Goal: Navigation & Orientation: Find specific page/section

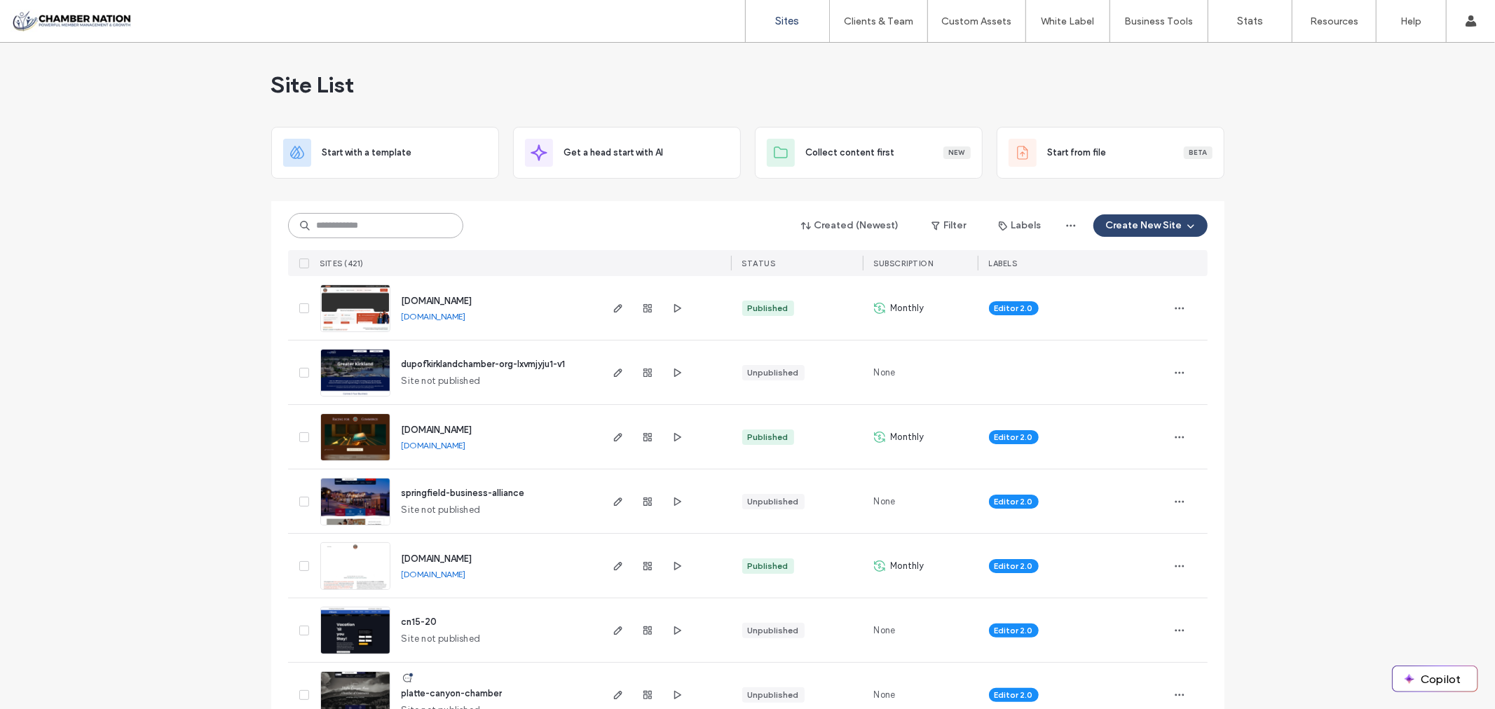
click at [360, 230] on input at bounding box center [375, 225] width 175 height 25
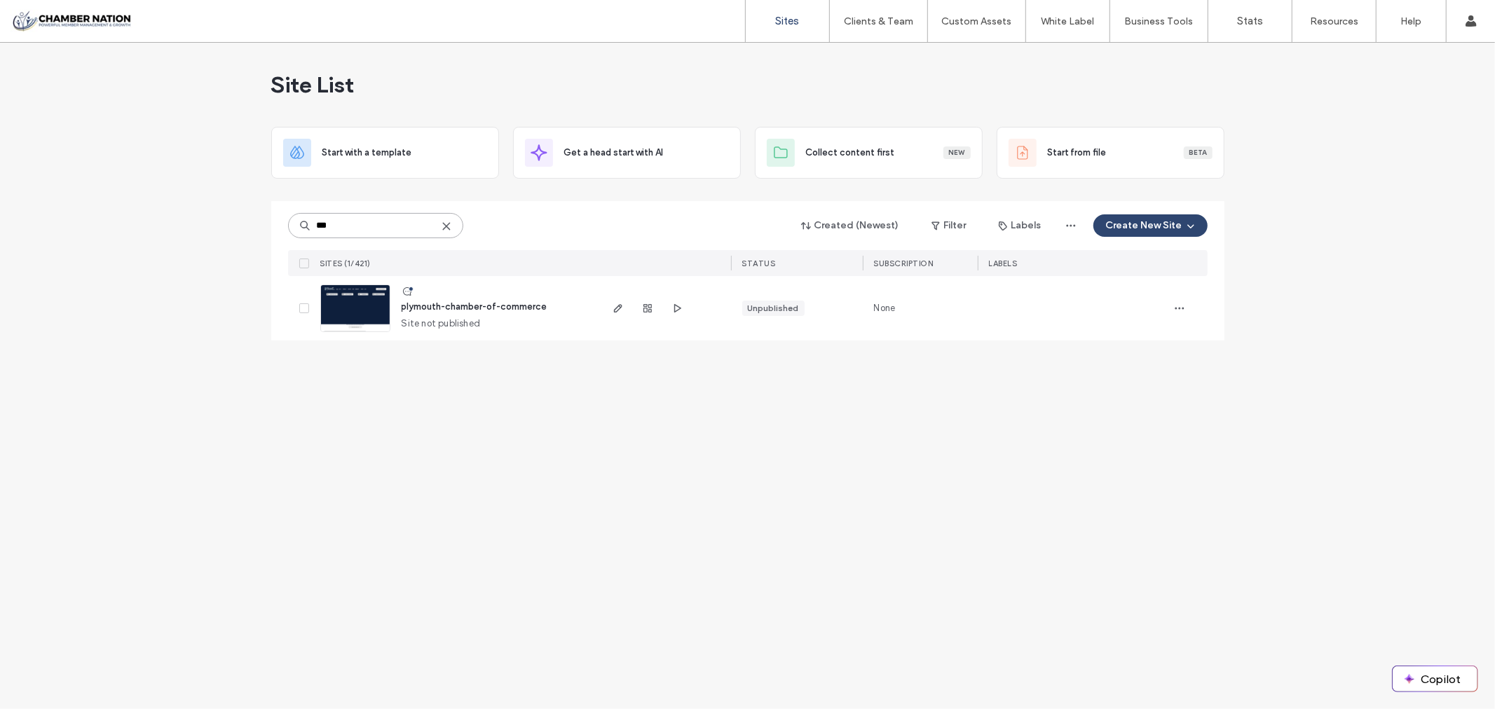
type input "***"
click at [477, 298] on div "plymouth-chamber-of-commerce Site not published" at bounding box center [494, 308] width 208 height 64
click at [486, 312] on span "plymouth-chamber-of-commerce" at bounding box center [475, 306] width 146 height 11
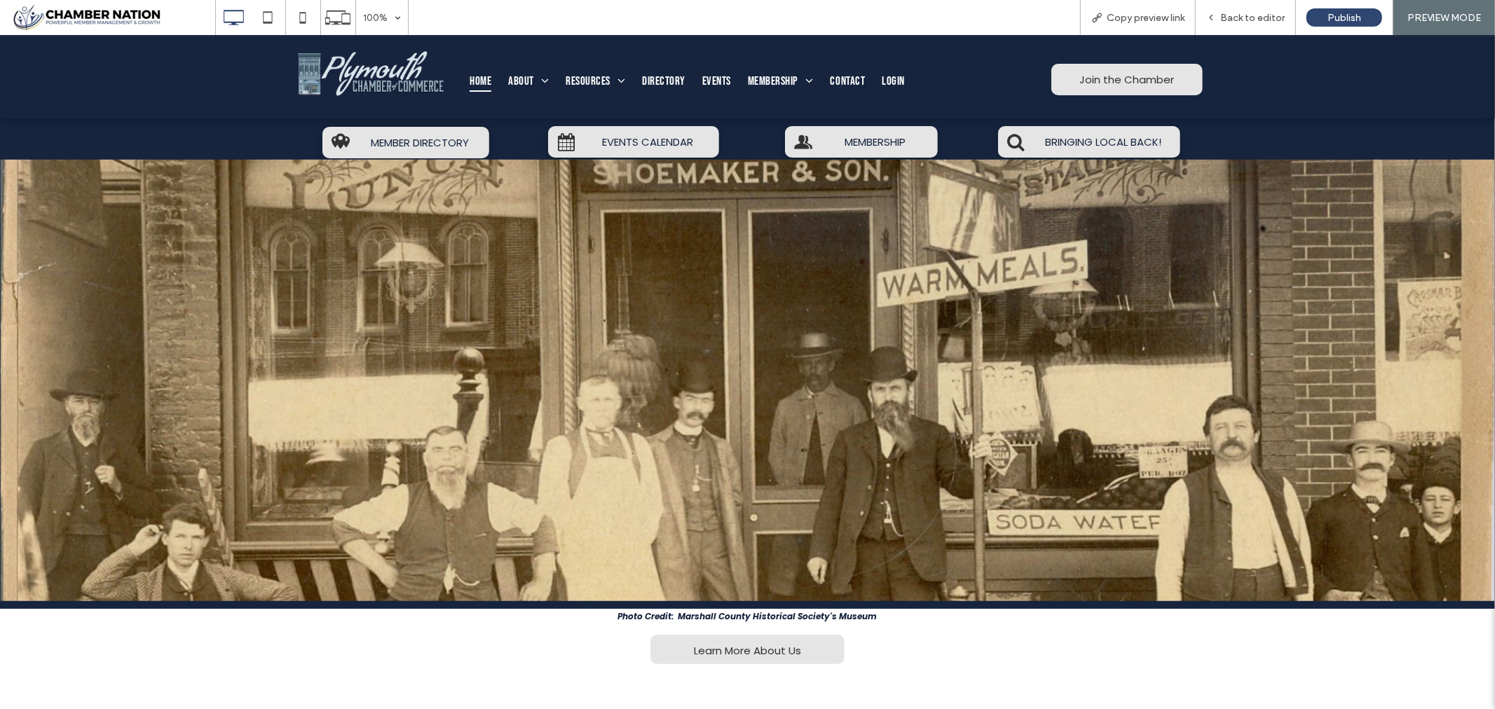
click at [399, 139] on span "MEMBER DIRECTORY" at bounding box center [420, 142] width 108 height 30
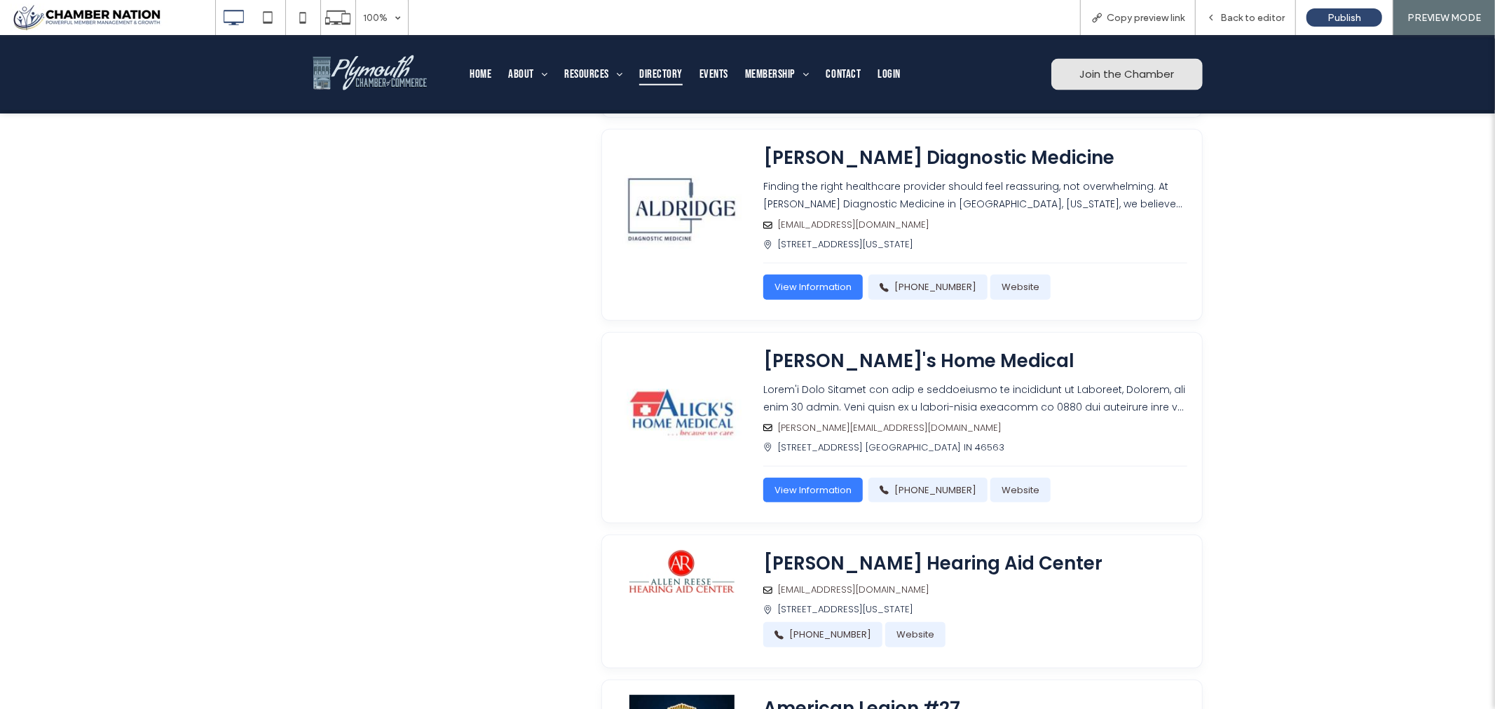
scroll to position [545, 0]
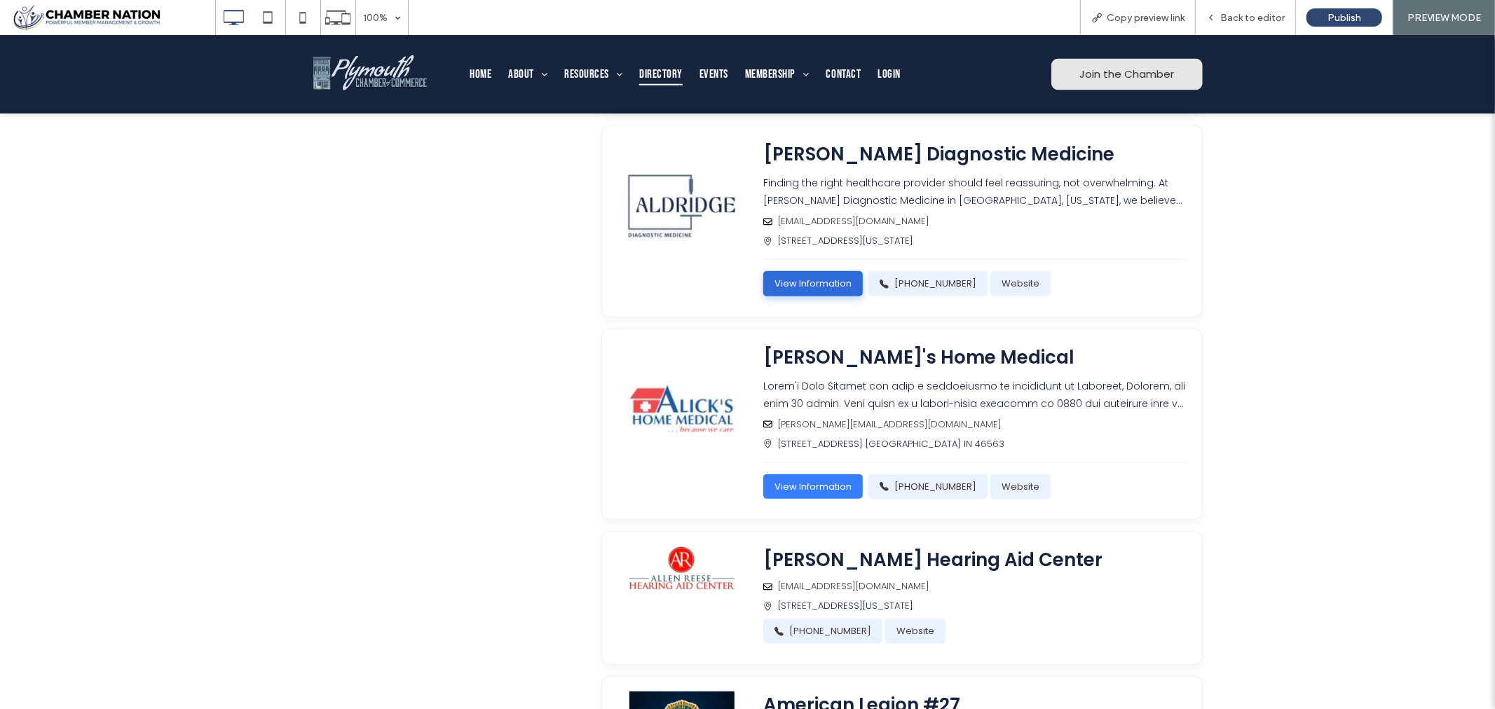
click at [800, 296] on link "View Information" at bounding box center [813, 283] width 100 height 25
click at [849, 296] on link "View Information" at bounding box center [813, 283] width 100 height 25
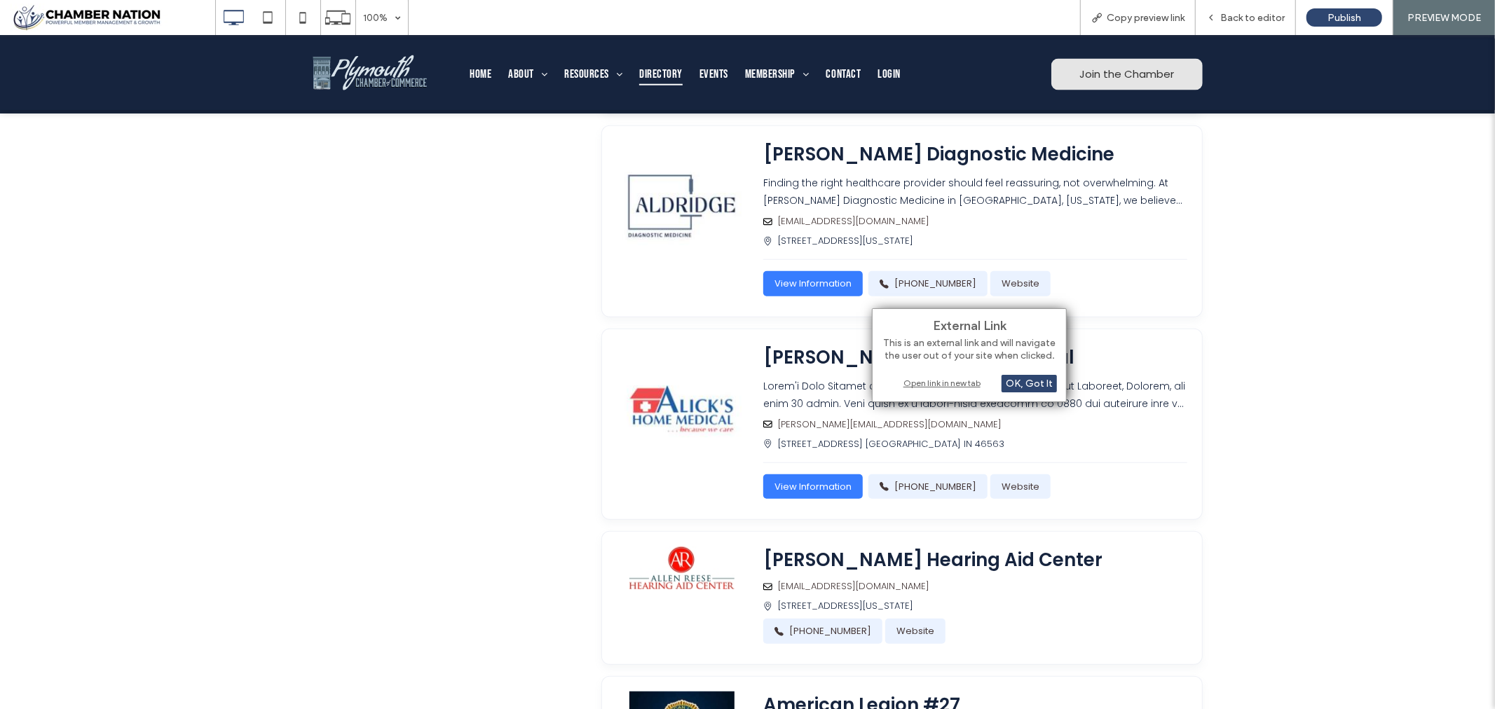
click at [931, 383] on div "Open link in new tab" at bounding box center [969, 383] width 175 height 15
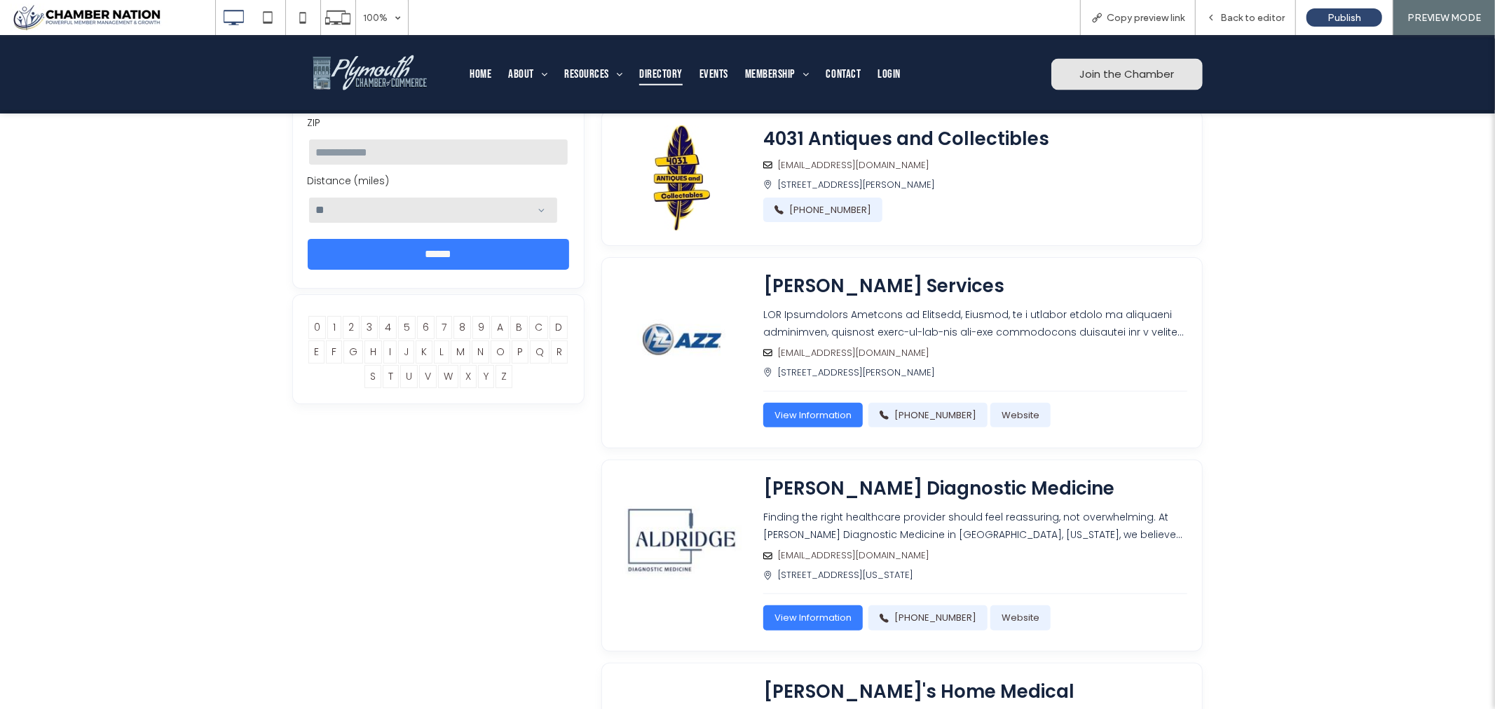
scroll to position [0, 0]
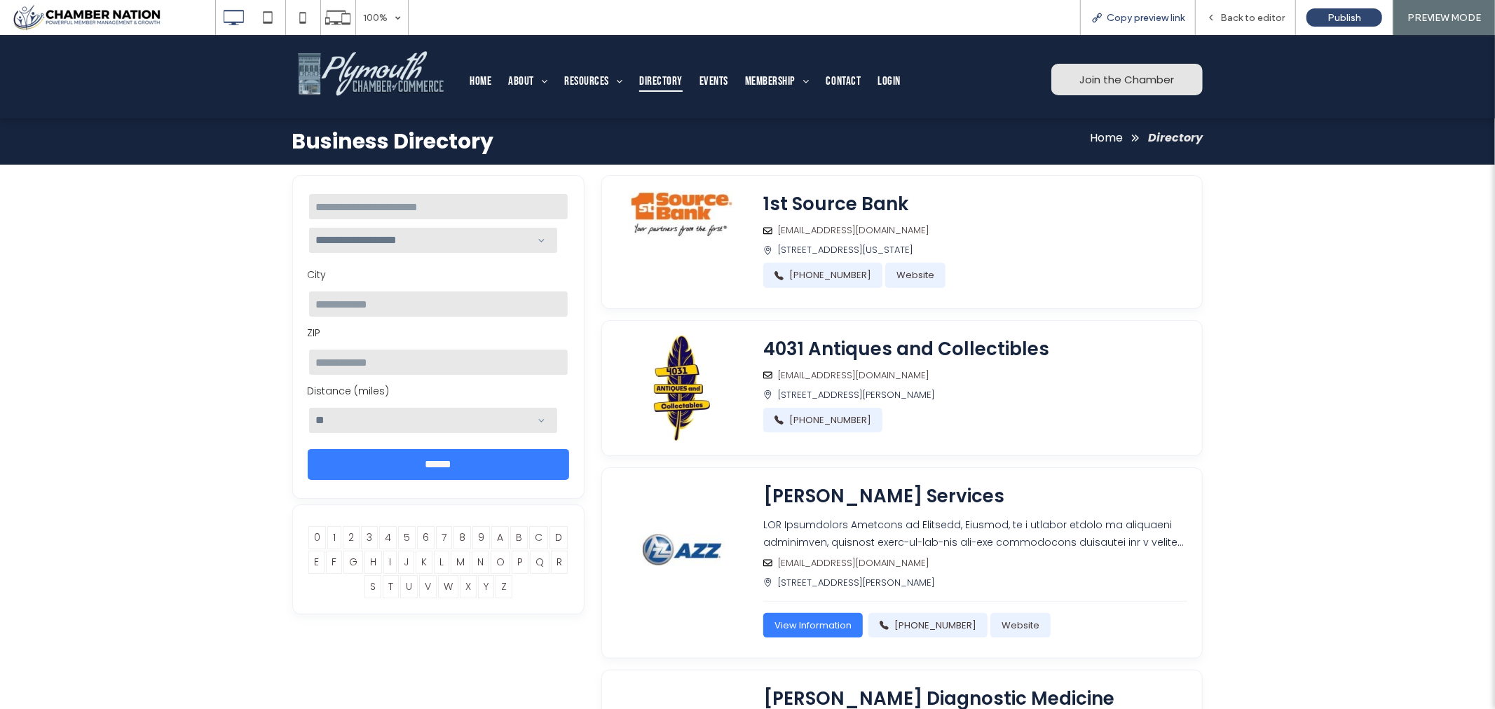
click at [1135, 16] on span "Copy preview link" at bounding box center [1146, 18] width 78 height 12
click at [1257, 13] on span "Back to editor" at bounding box center [1252, 18] width 64 height 12
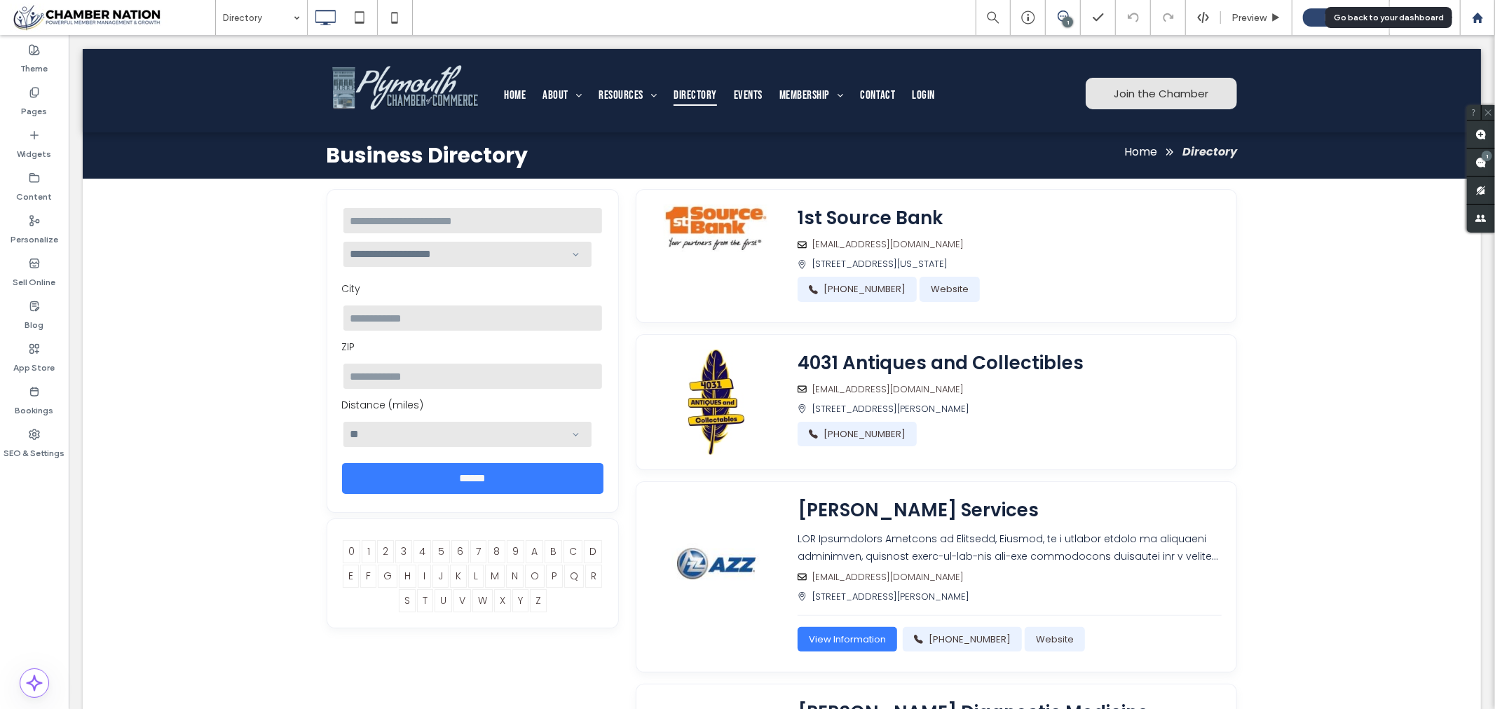
click at [1477, 17] on use at bounding box center [1477, 17] width 11 height 11
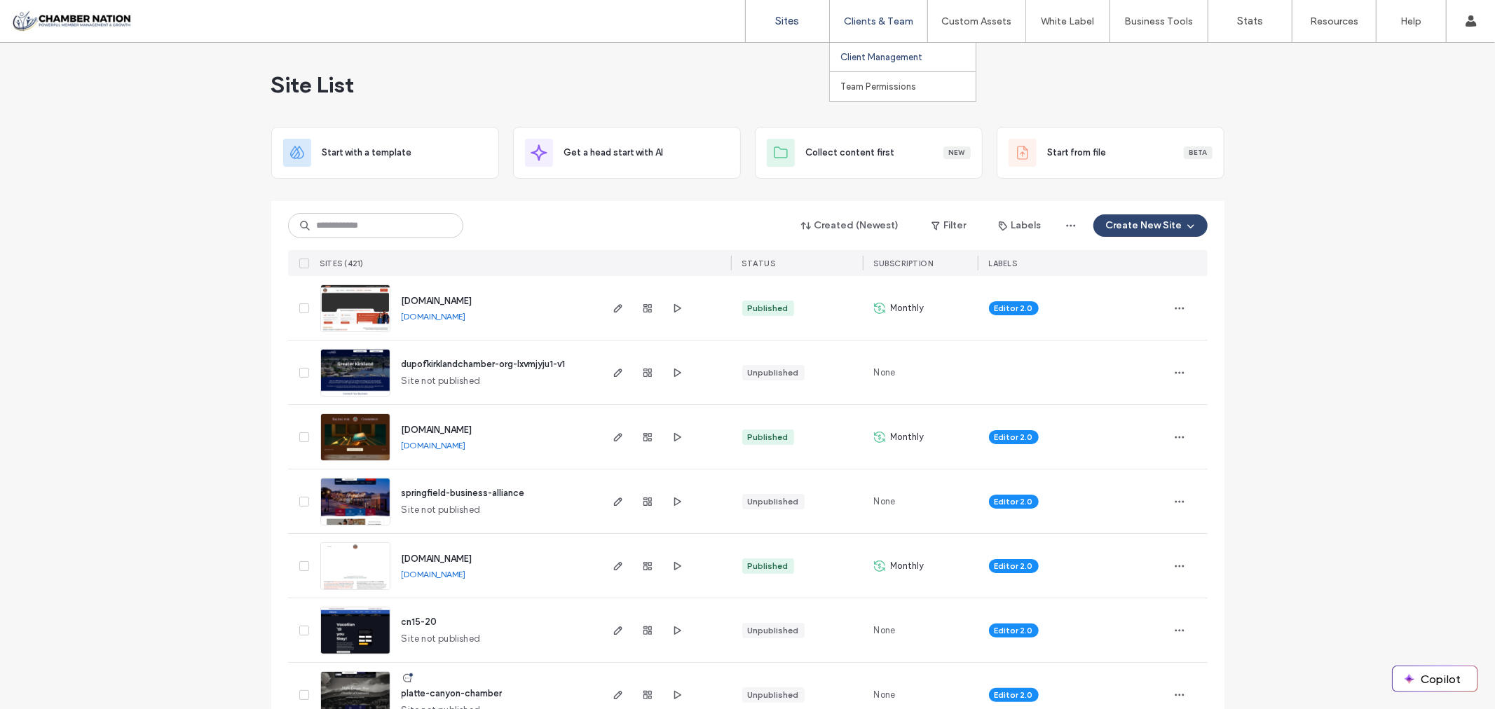
drag, startPoint x: 0, startPoint y: 0, endPoint x: 877, endPoint y: 53, distance: 878.3
click at [877, 53] on label "Client Management" at bounding box center [881, 57] width 82 height 11
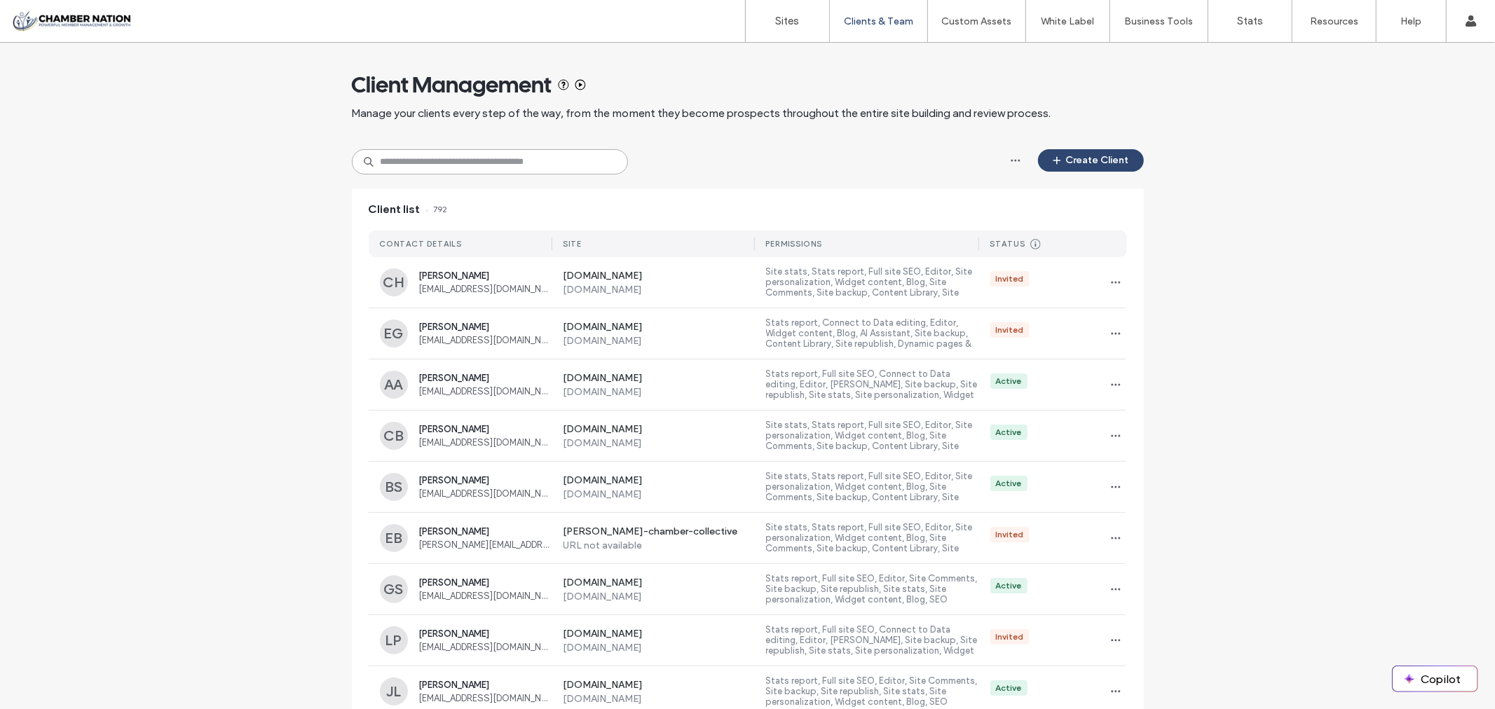
click at [500, 164] on input at bounding box center [490, 161] width 276 height 25
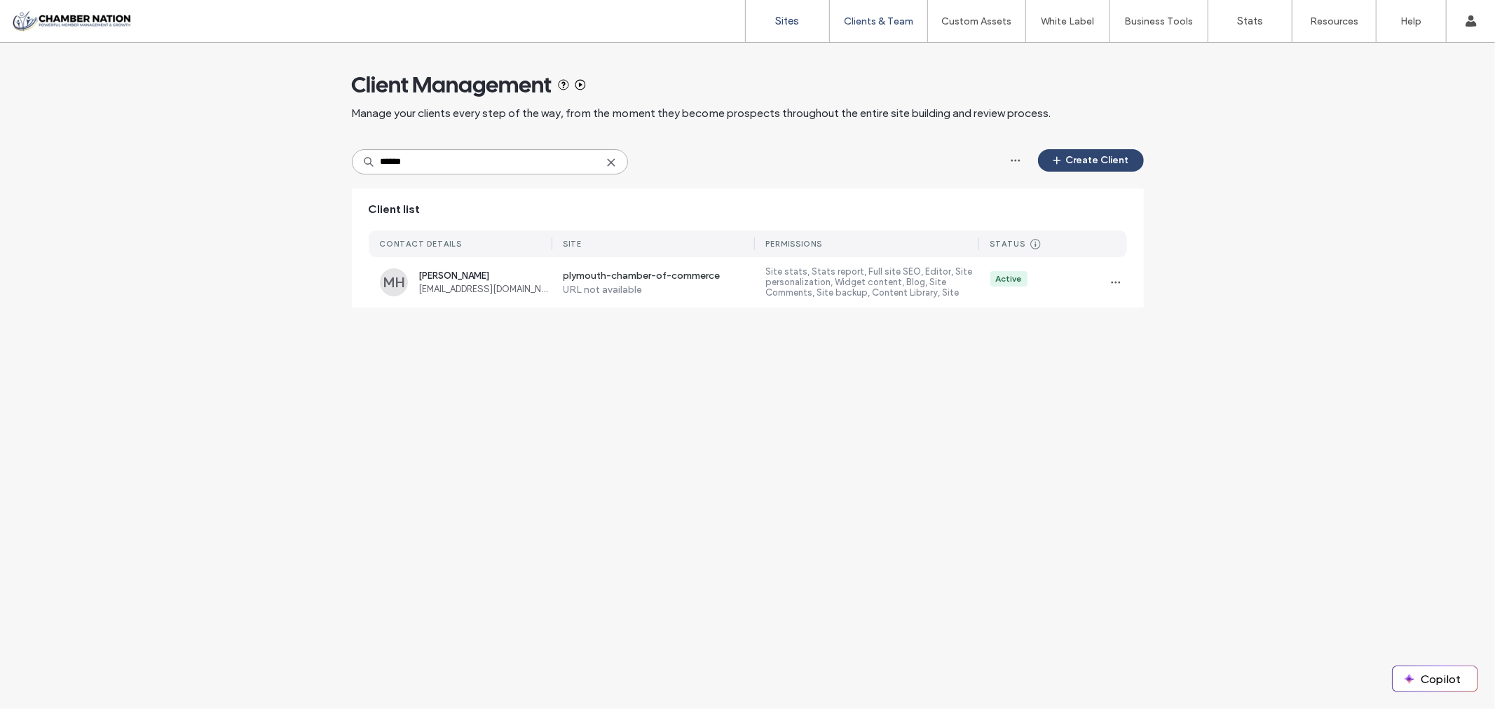
type input "******"
click at [795, 18] on label "Sites" at bounding box center [788, 21] width 24 height 13
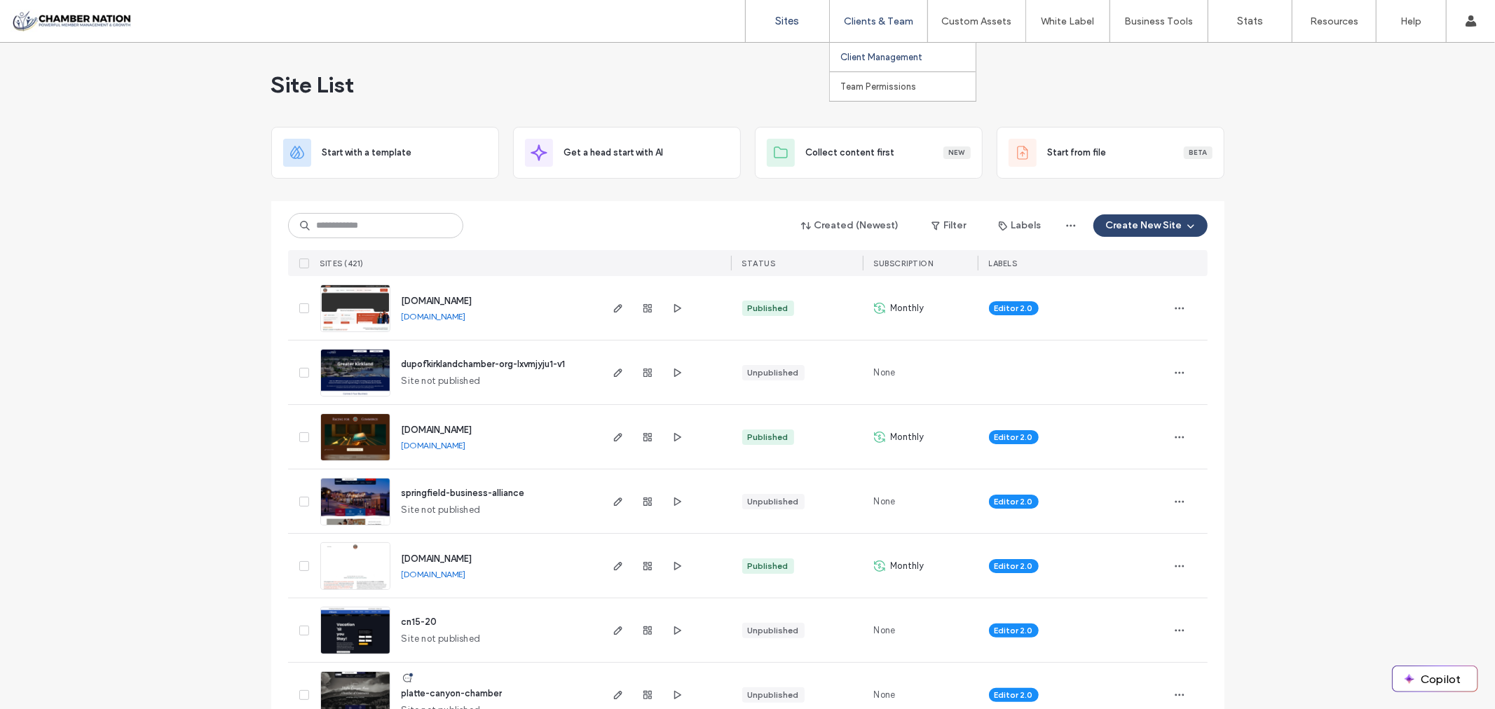
click at [873, 60] on label "Client Management" at bounding box center [881, 57] width 82 height 11
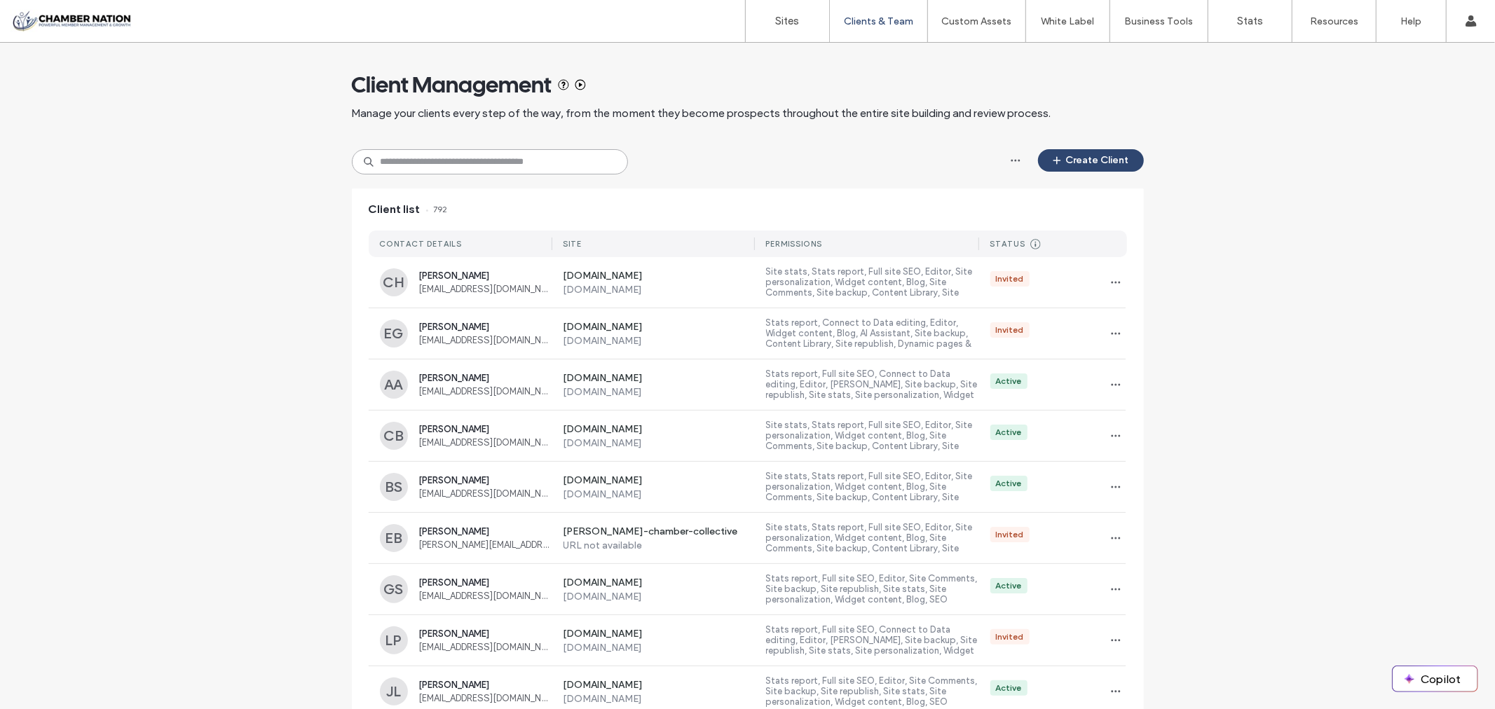
click at [473, 163] on input at bounding box center [490, 161] width 276 height 25
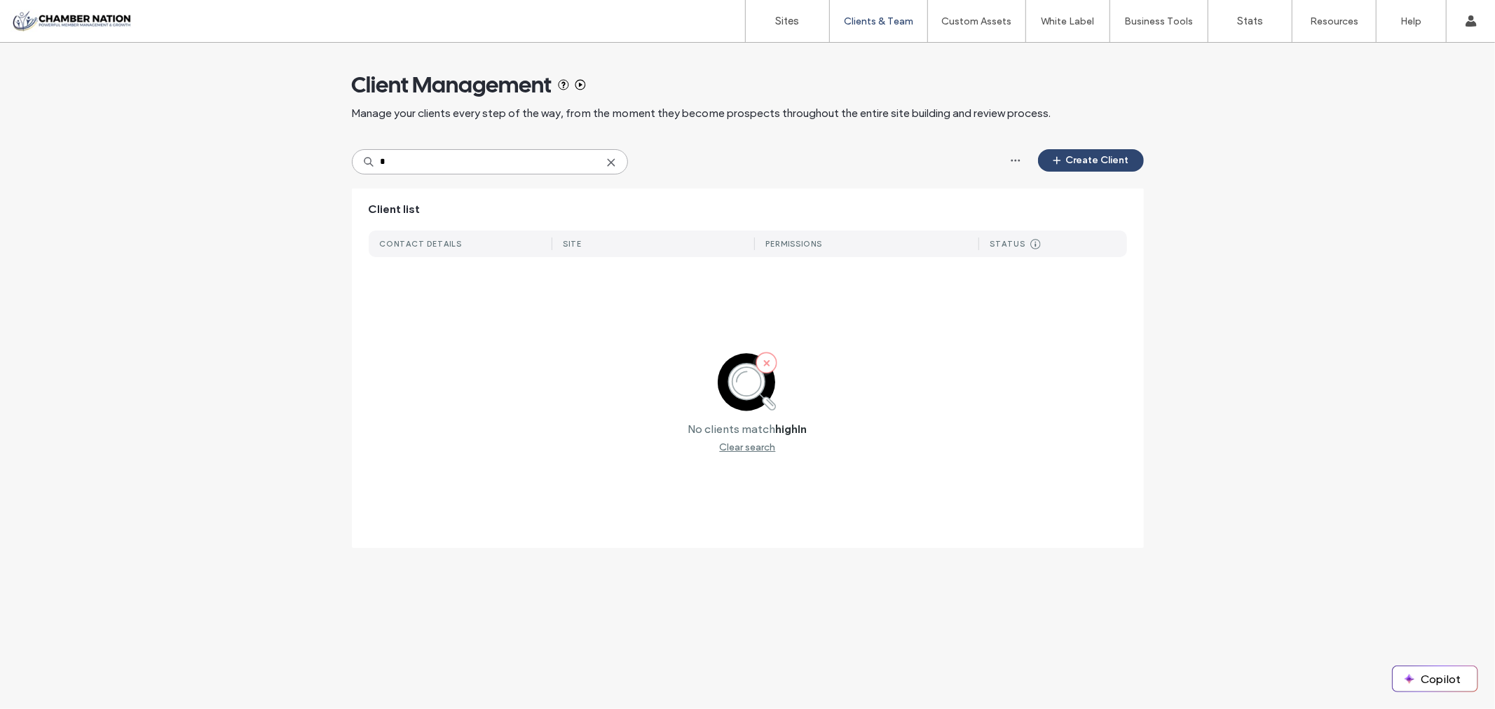
type input "*"
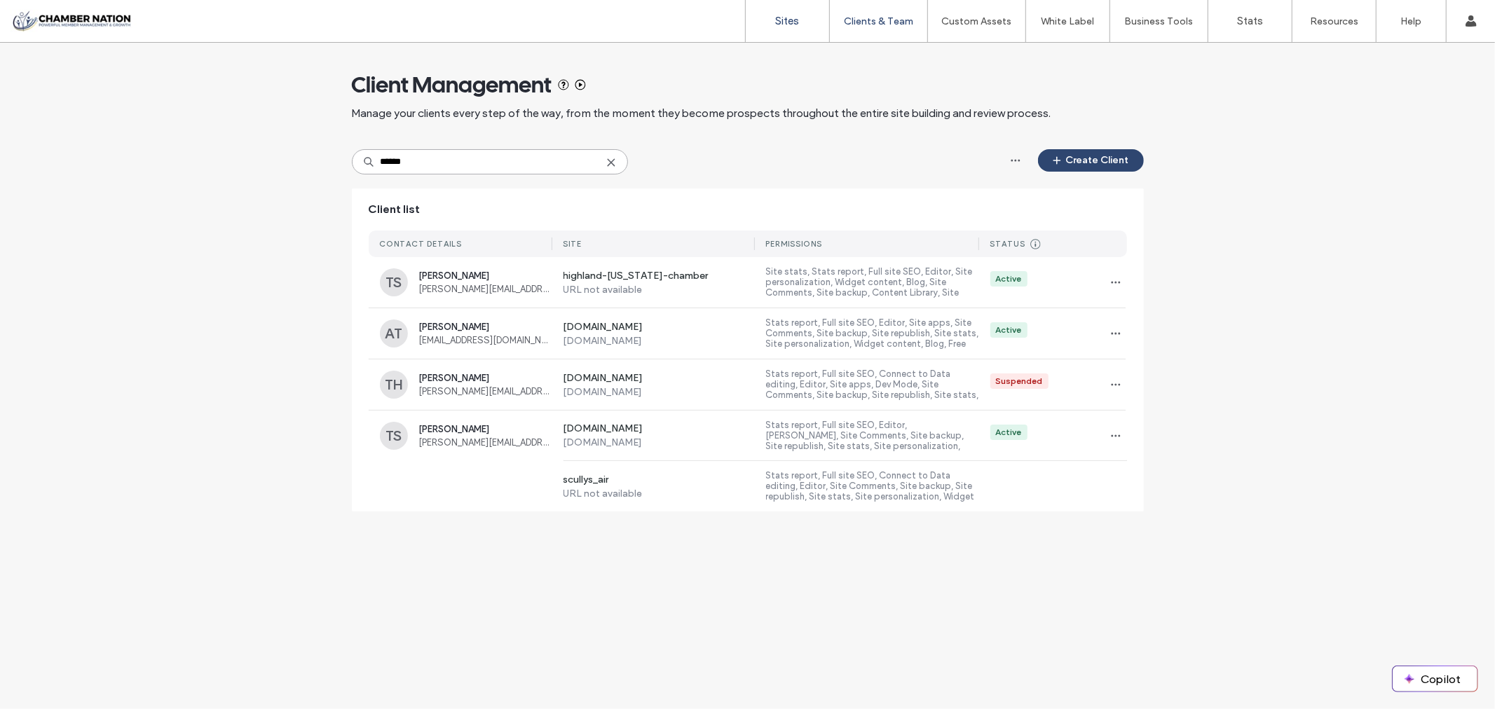
type input "******"
click at [791, 22] on label "Sites" at bounding box center [788, 21] width 24 height 13
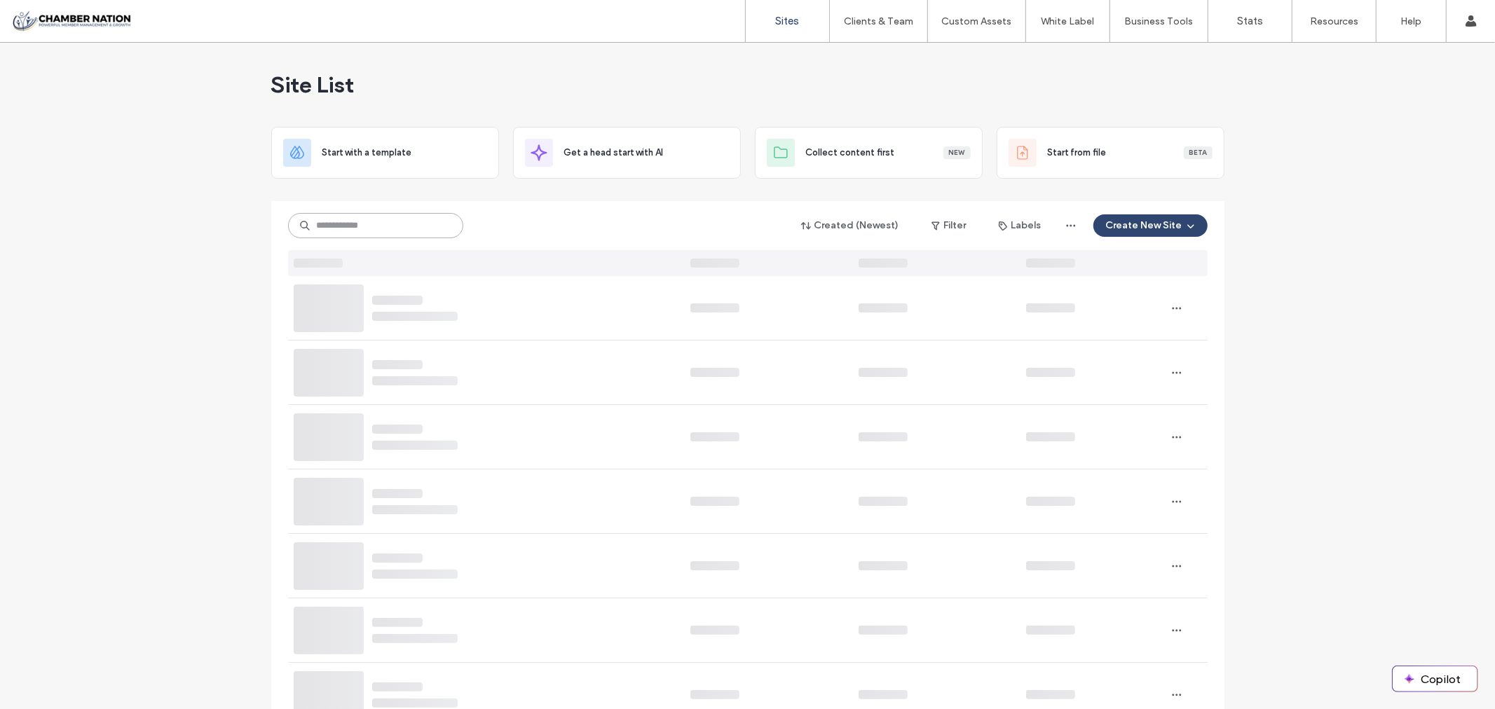
click at [395, 221] on input at bounding box center [375, 225] width 175 height 25
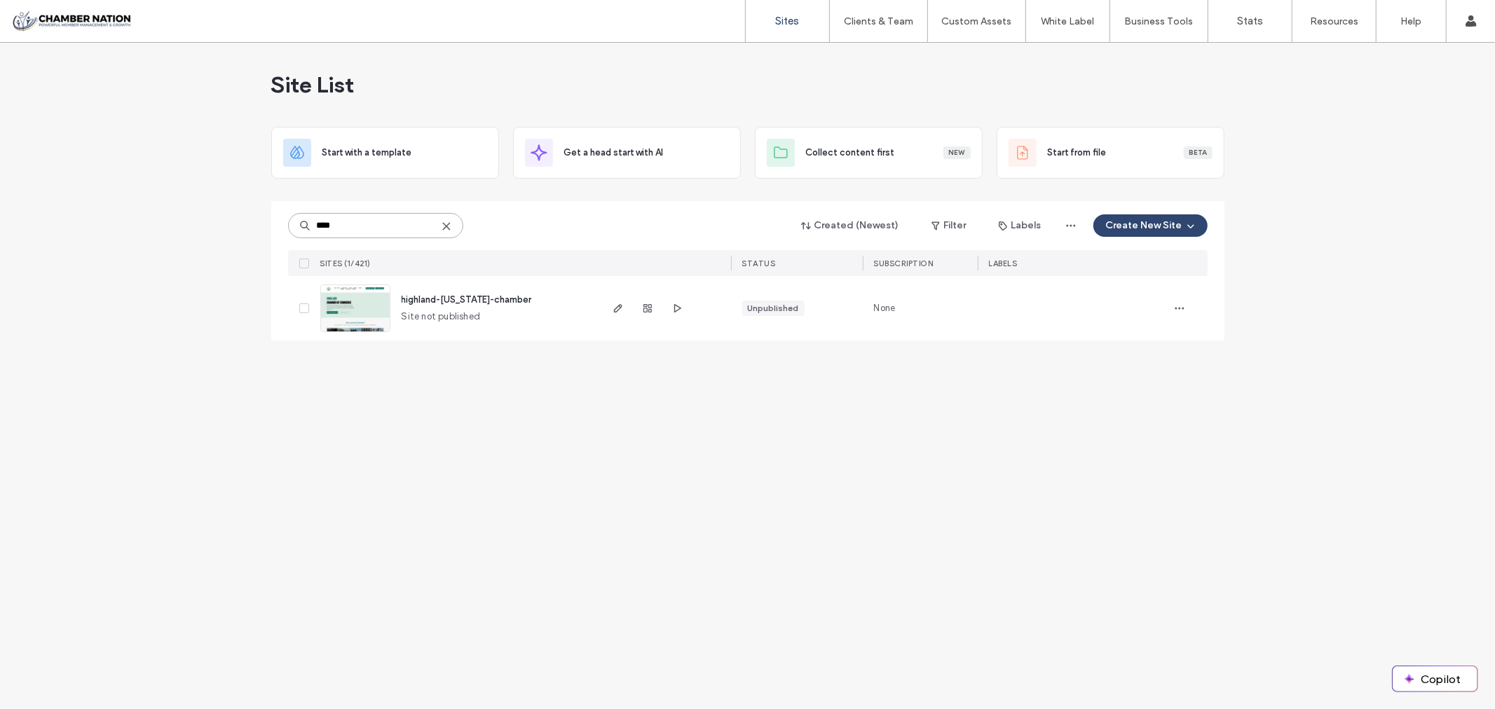
type input "****"
click at [457, 301] on span "highland-[US_STATE]-chamber" at bounding box center [467, 299] width 130 height 11
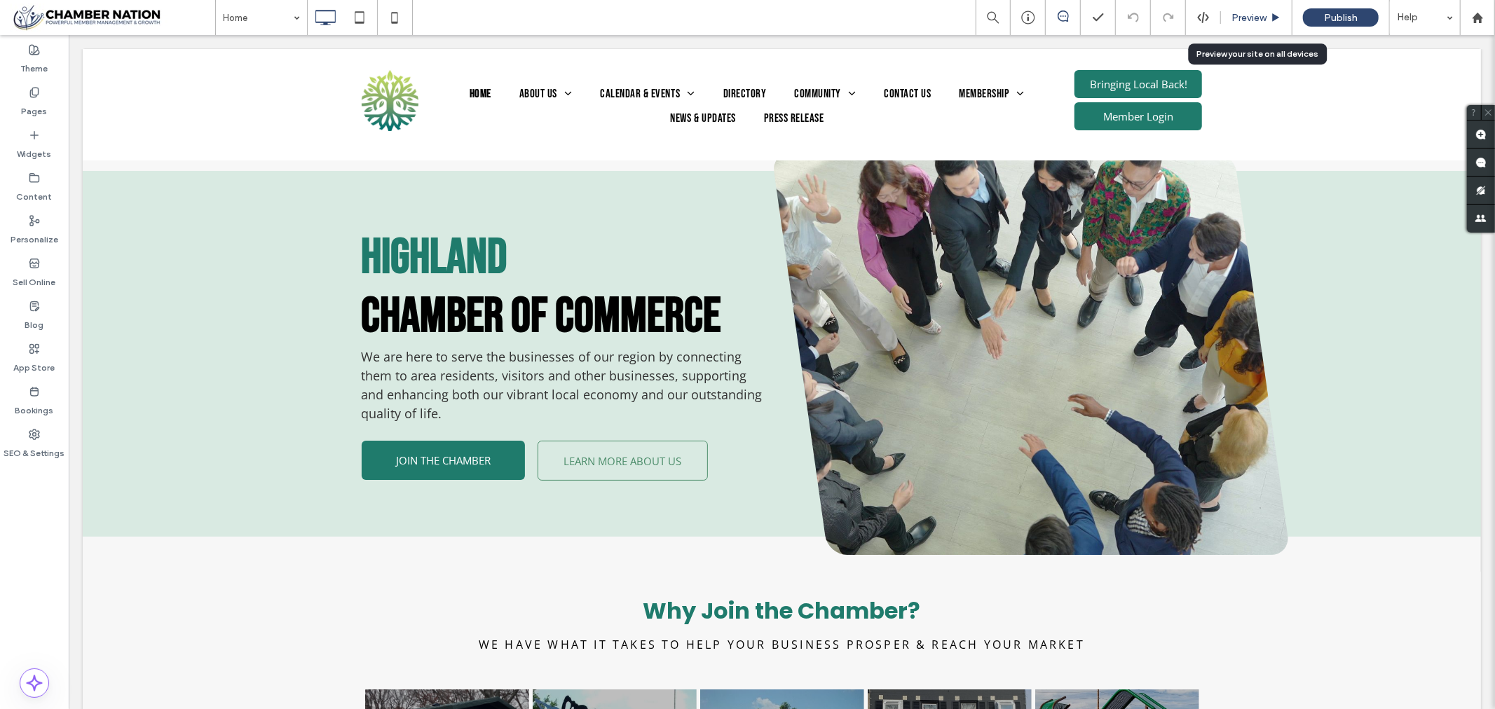
click at [1257, 15] on span "Preview" at bounding box center [1248, 18] width 35 height 12
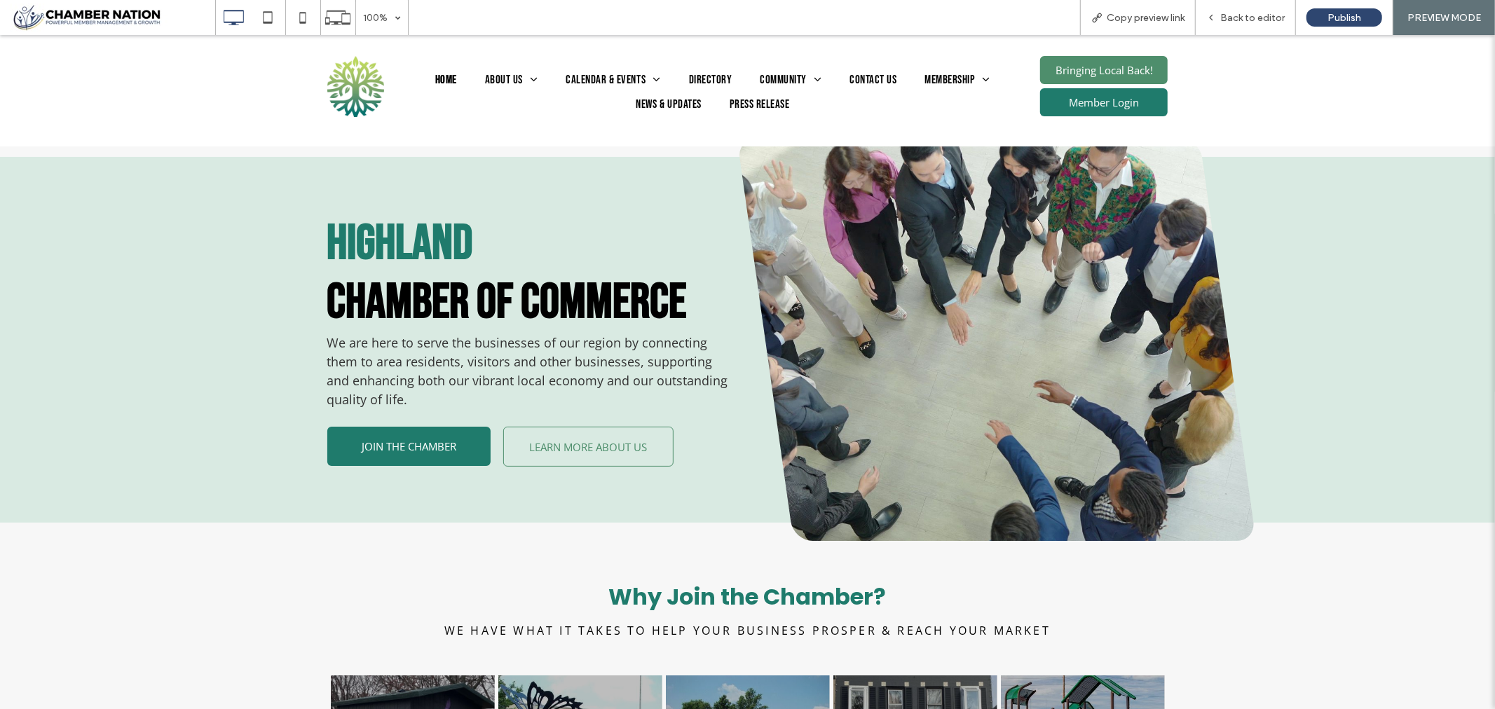
click at [1091, 69] on span "Bringing Local Back!" at bounding box center [1104, 69] width 107 height 28
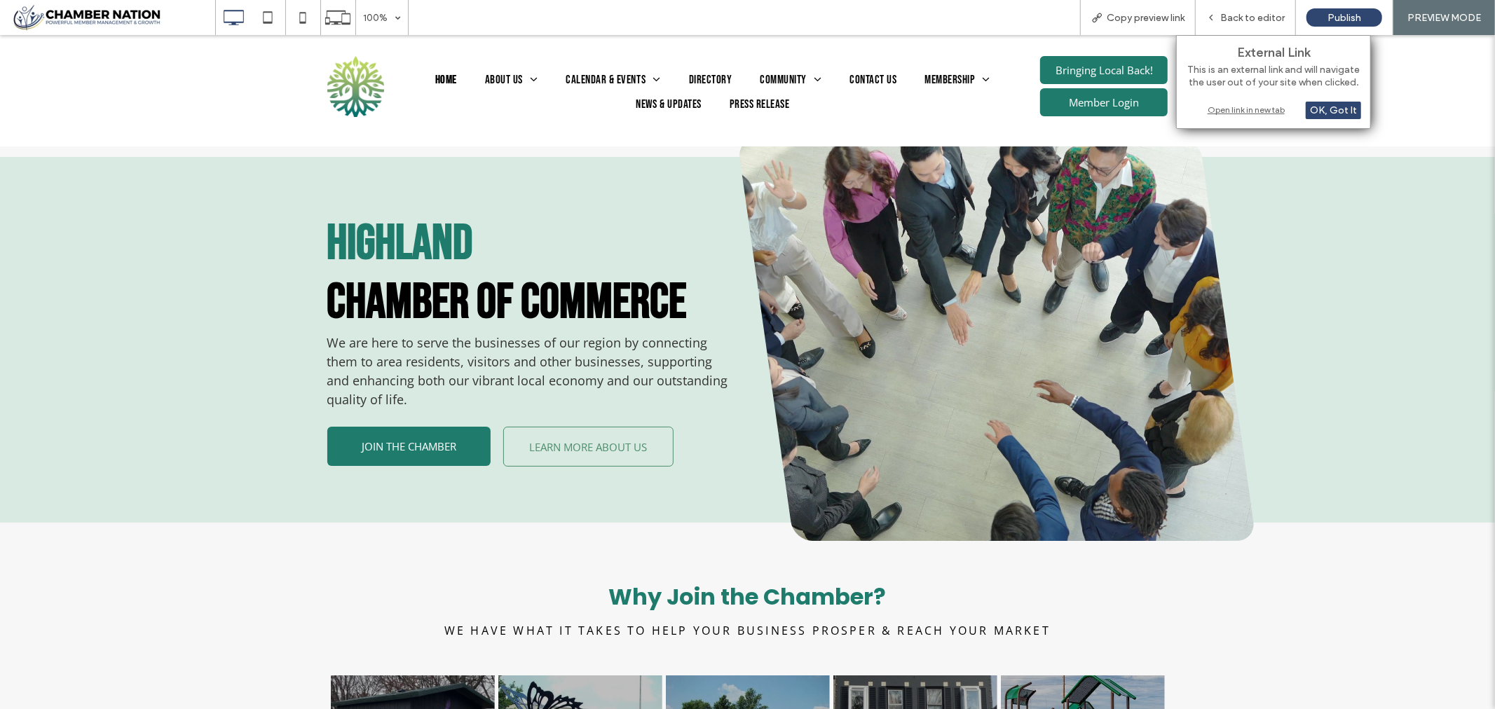
click at [1234, 109] on div "Open link in new tab" at bounding box center [1273, 109] width 175 height 15
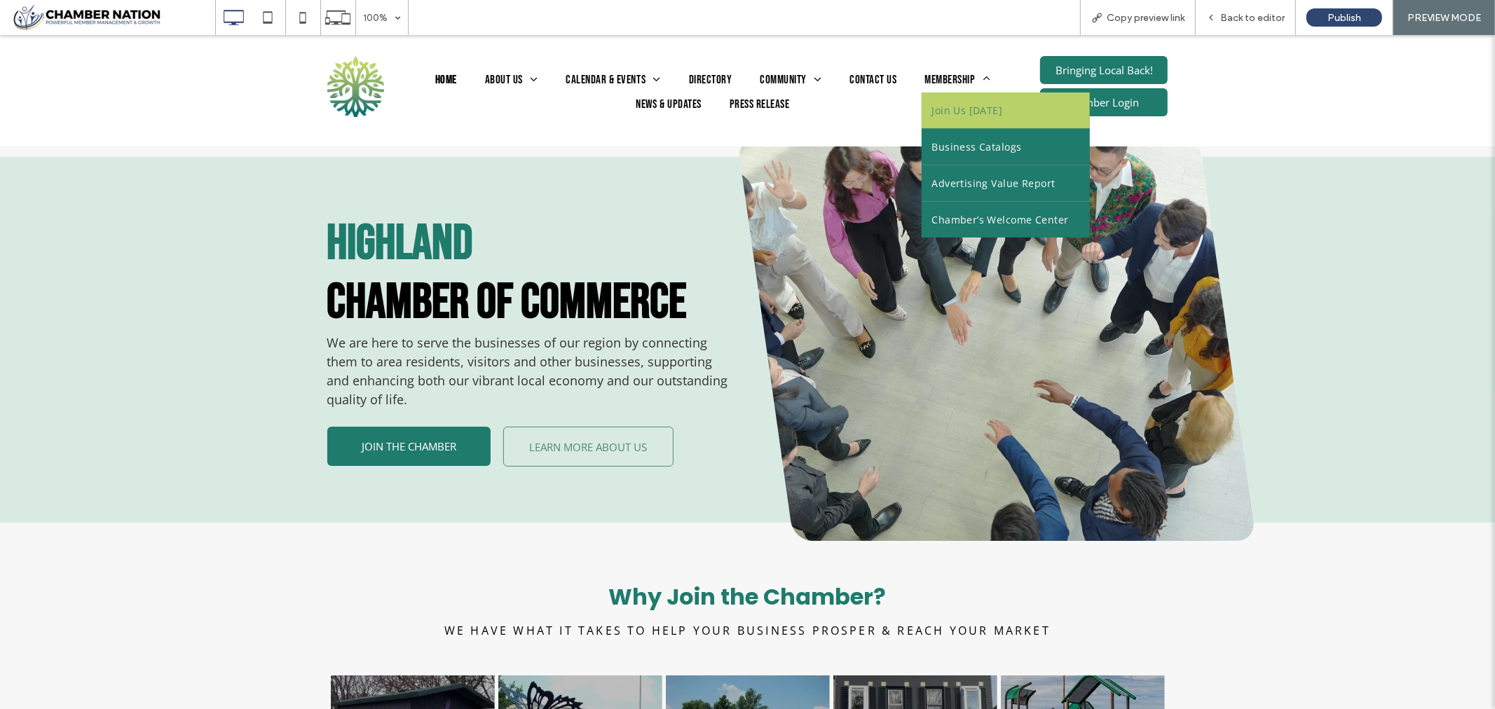
click at [941, 102] on span "Join Us Today" at bounding box center [967, 109] width 71 height 15
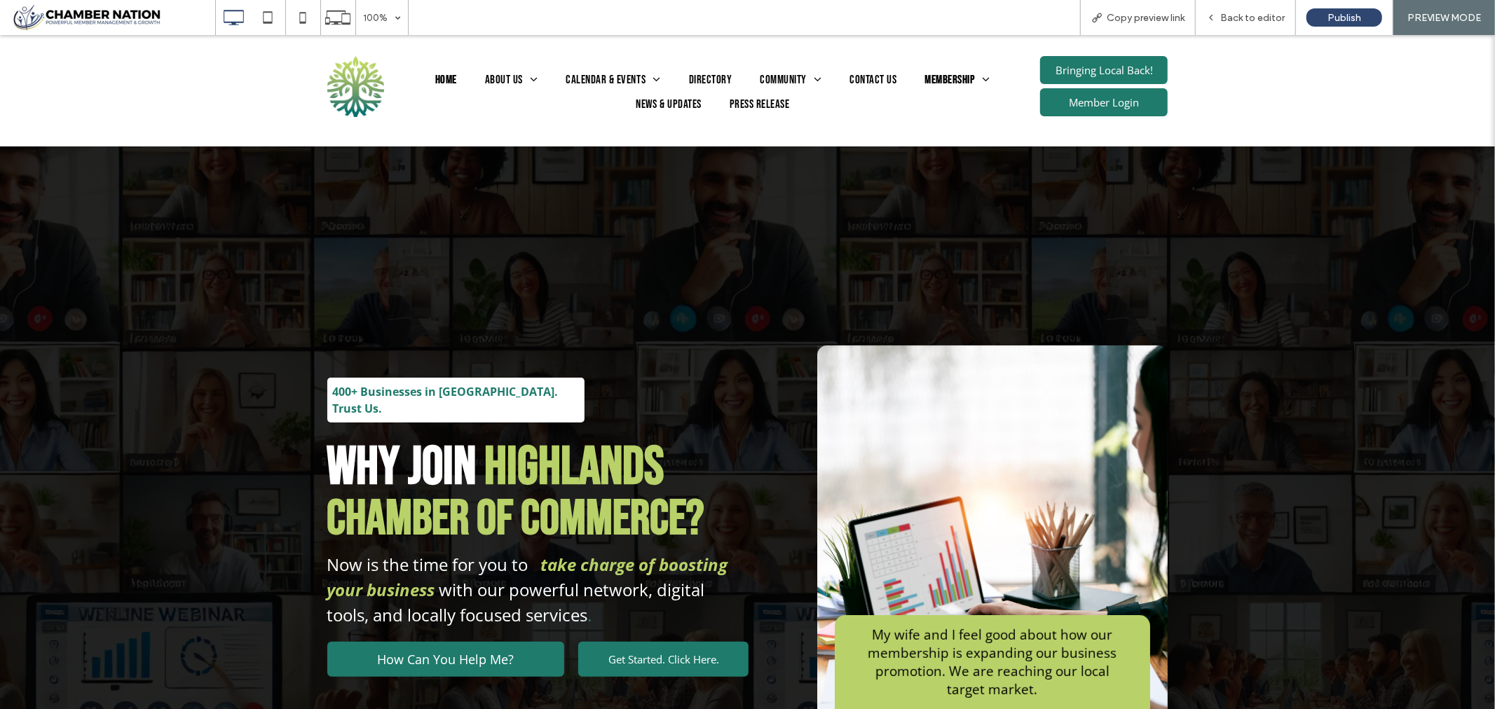
click at [442, 73] on span "Home" at bounding box center [446, 80] width 22 height 18
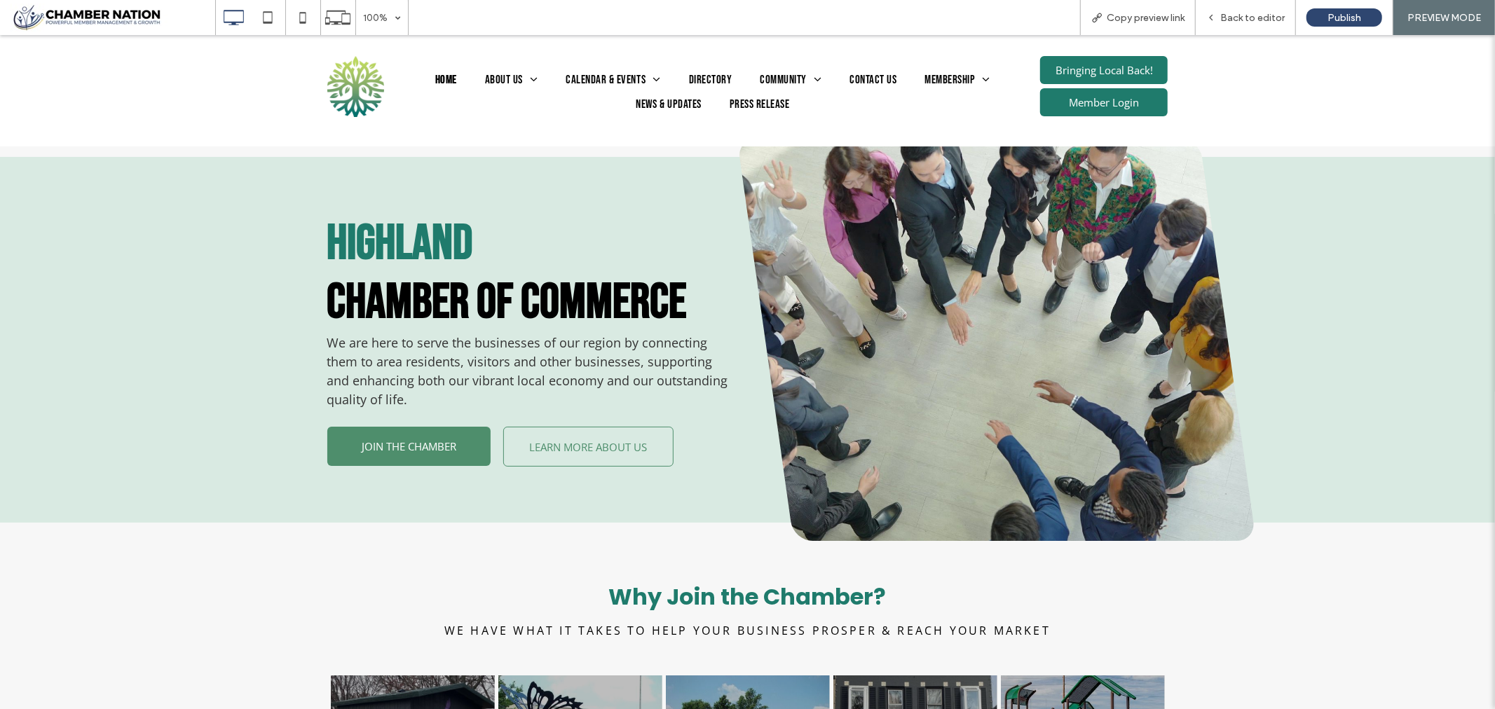
click at [409, 449] on span "JOIN THE CHAMBER" at bounding box center [409, 446] width 104 height 28
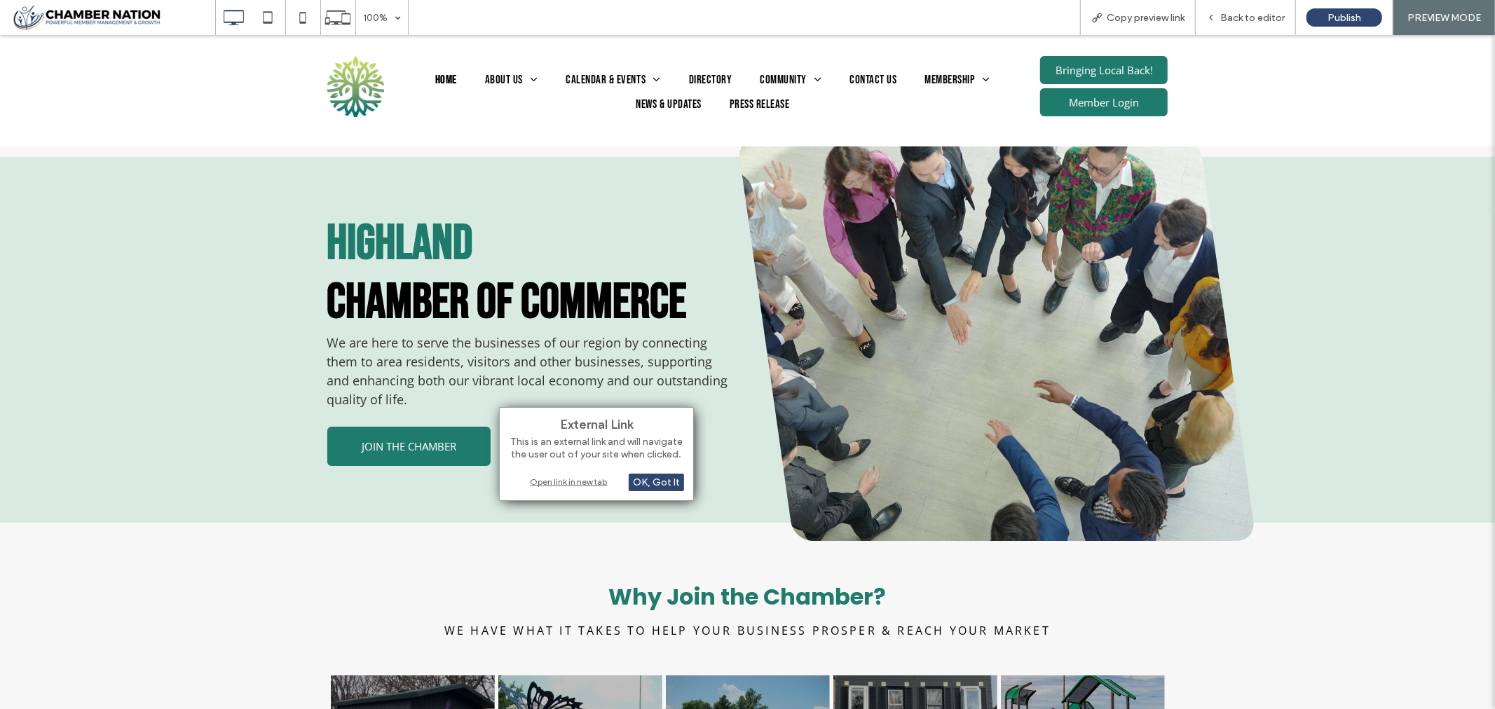
click at [570, 485] on div "Open link in new tab" at bounding box center [596, 481] width 175 height 15
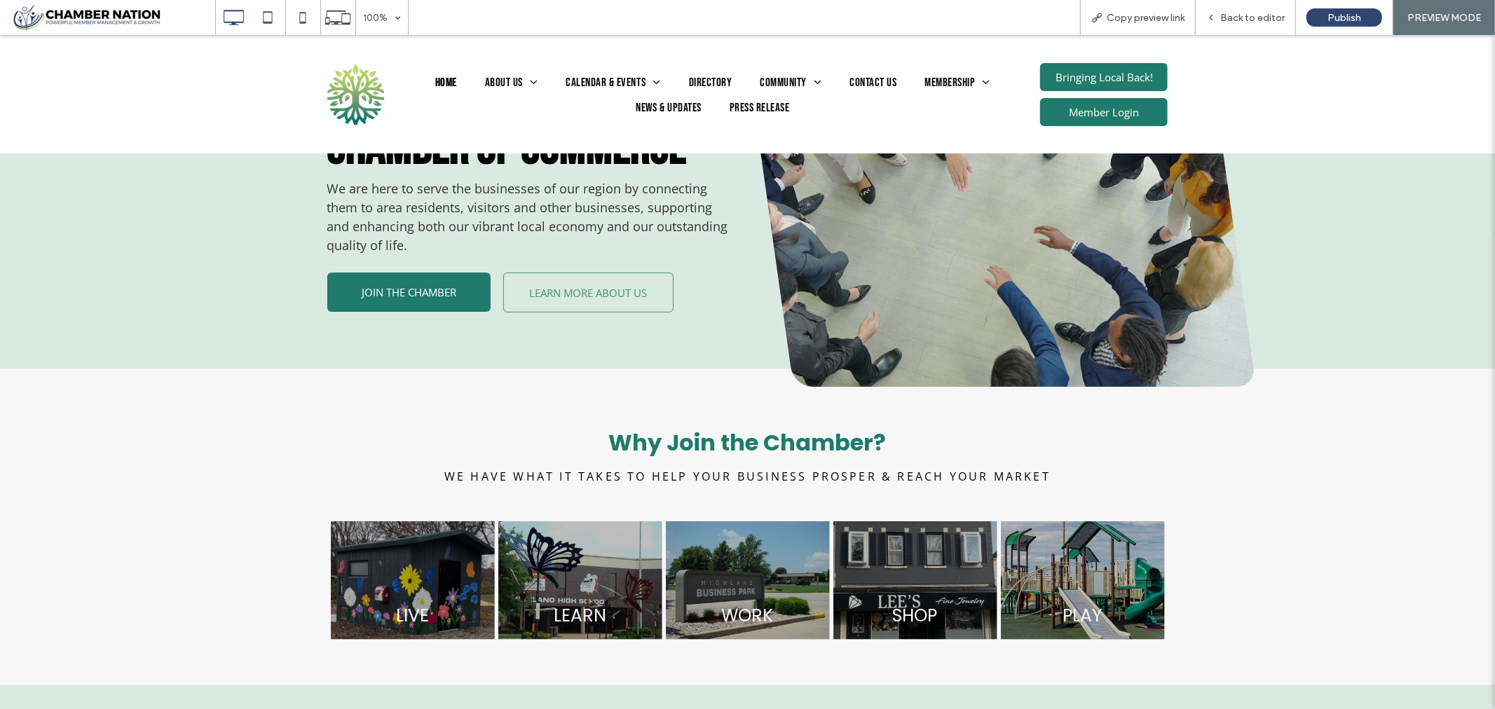
scroll to position [156, 0]
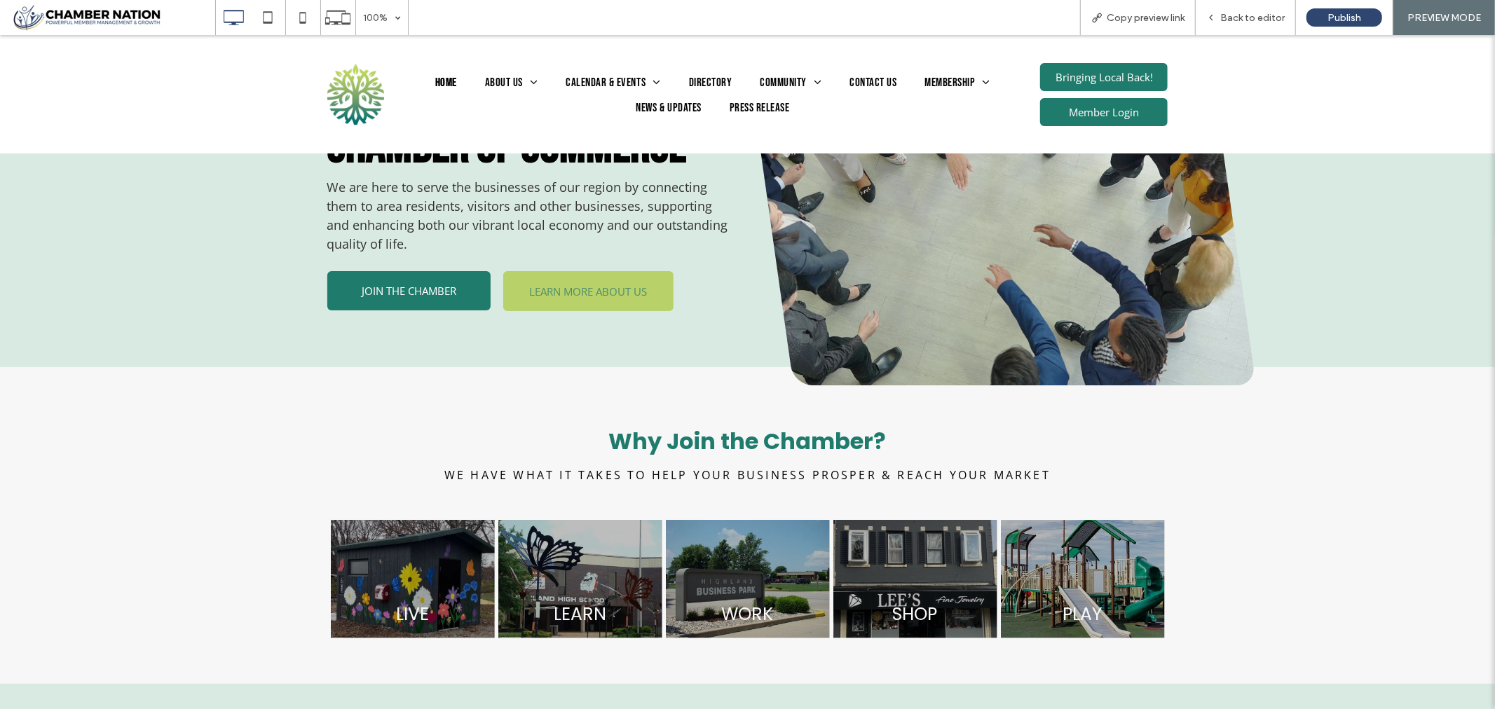
click at [601, 303] on span "LEARN MORE ABOUT US" at bounding box center [588, 291] width 128 height 28
